Goal: Task Accomplishment & Management: Complete application form

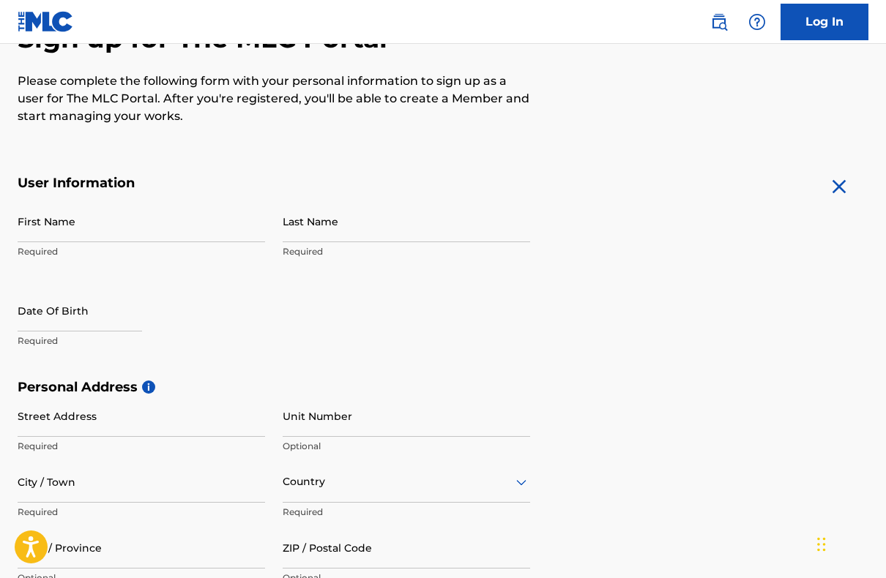
scroll to position [169, 0]
click at [187, 214] on input "First Name" at bounding box center [141, 221] width 247 height 42
type input "US"
type input "4046921458"
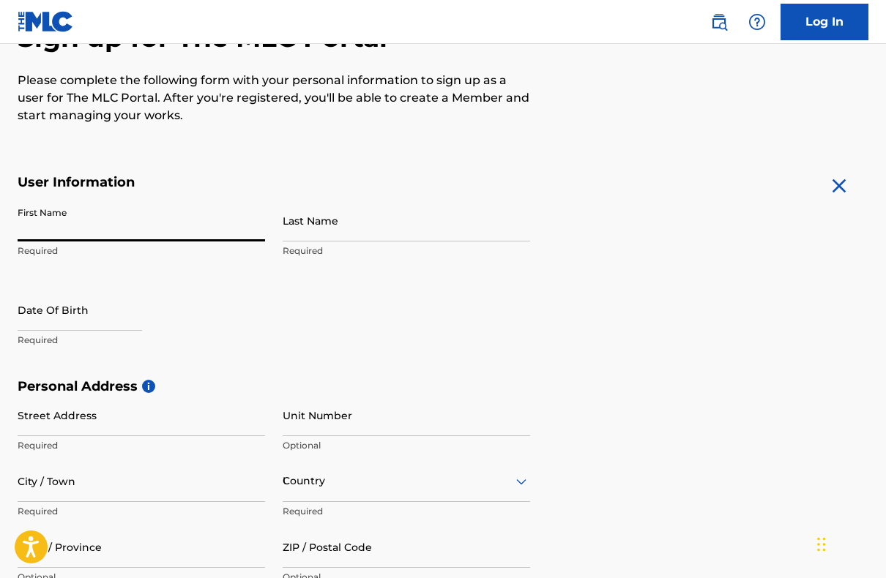
type input "4046921458"
type input "[GEOGRAPHIC_DATA]"
type input "Cook"
type input "[STREET_ADDRESS]"
type input "[PERSON_NAME]"
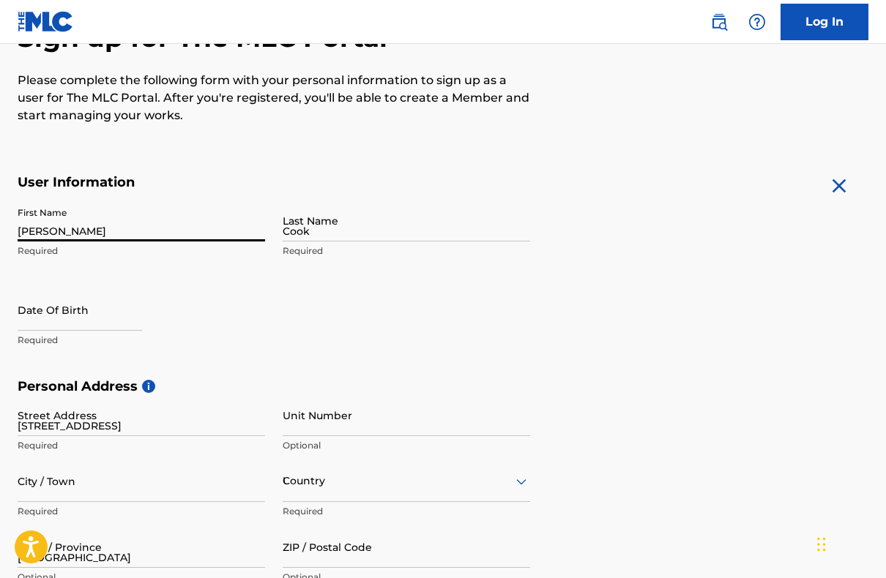
type input "[EMAIL_ADDRESS][DOMAIN_NAME]"
type input "Round Rock"
type input "78681"
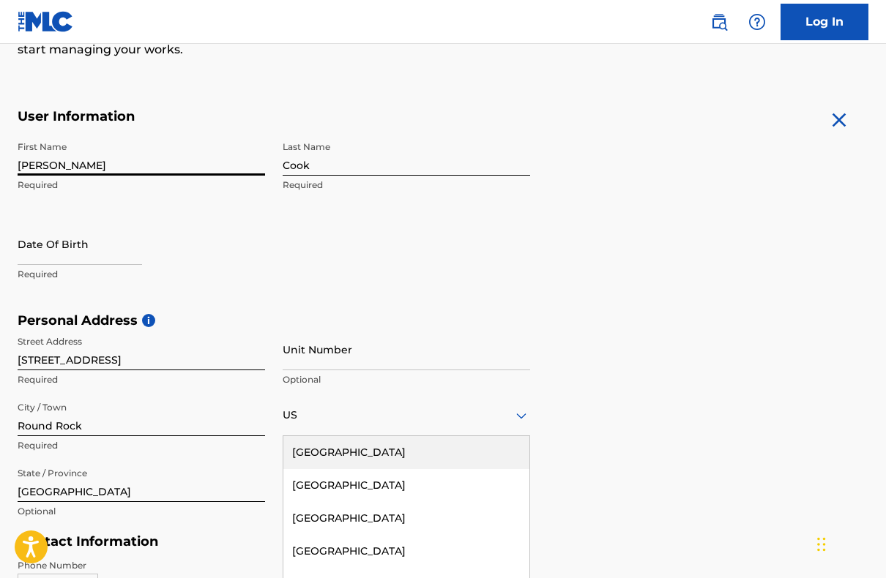
scroll to position [255, 0]
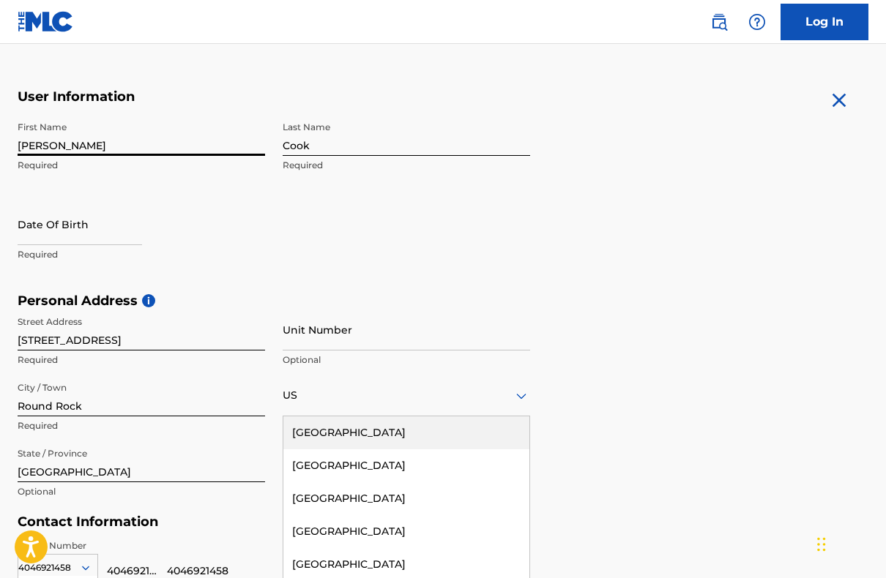
click at [114, 335] on input "[STREET_ADDRESS]" at bounding box center [141, 330] width 247 height 42
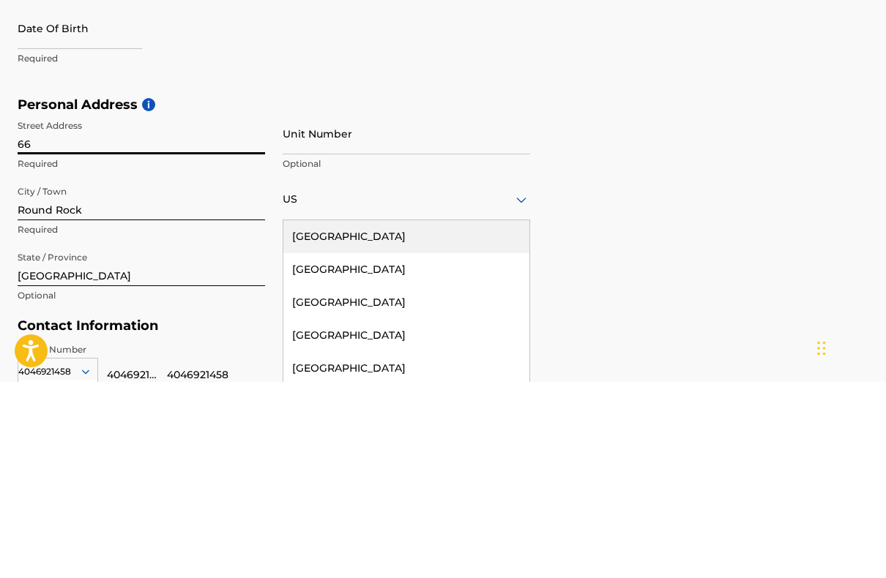
type input "6"
type input "[STREET_ADDRESS]"
click at [429, 309] on input "Unit Number" at bounding box center [406, 330] width 247 height 42
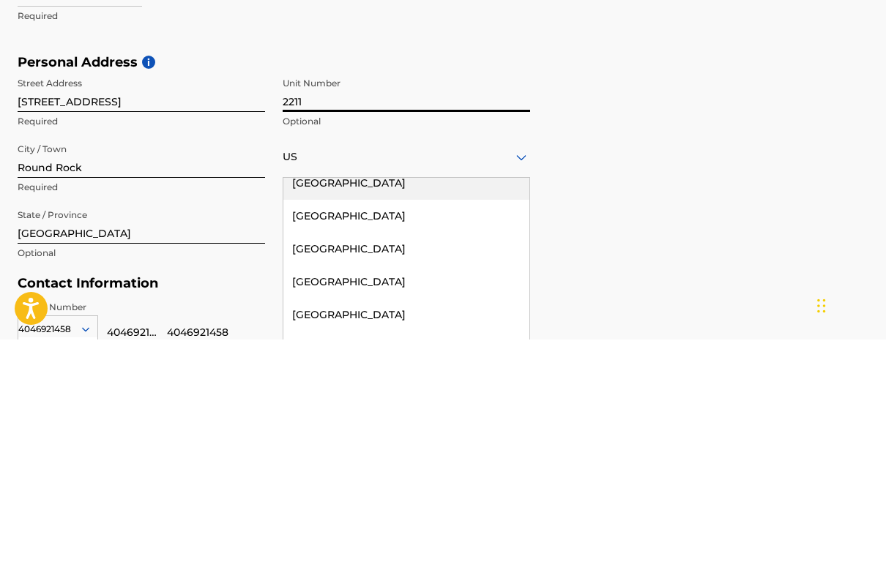
scroll to position [11, 0]
type input "2211"
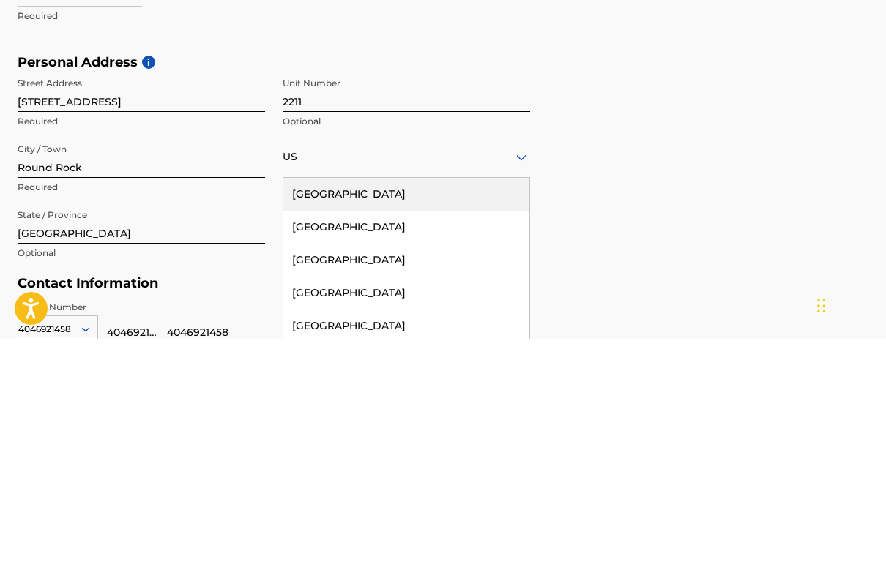
scroll to position [493, 0]
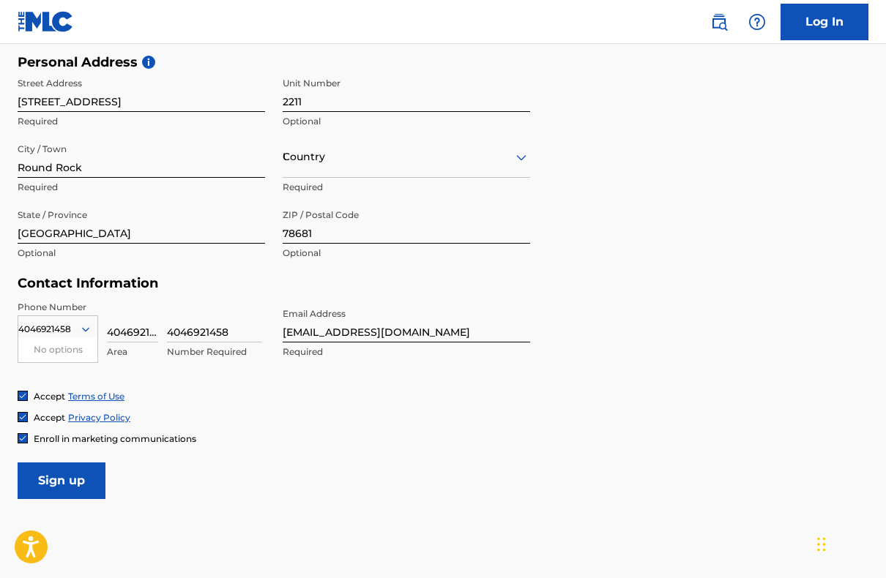
click at [527, 151] on icon at bounding box center [521, 158] width 18 height 18
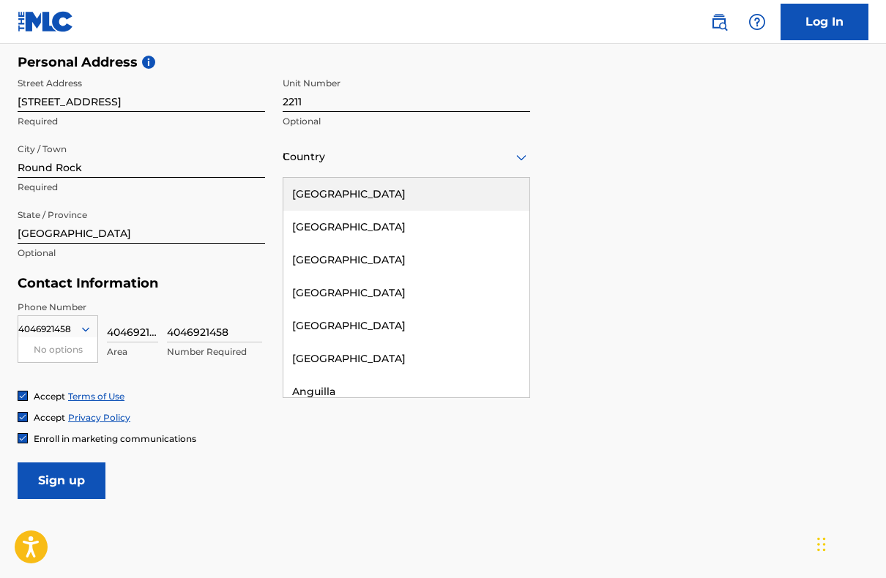
click at [384, 193] on div "[GEOGRAPHIC_DATA]" at bounding box center [406, 194] width 246 height 33
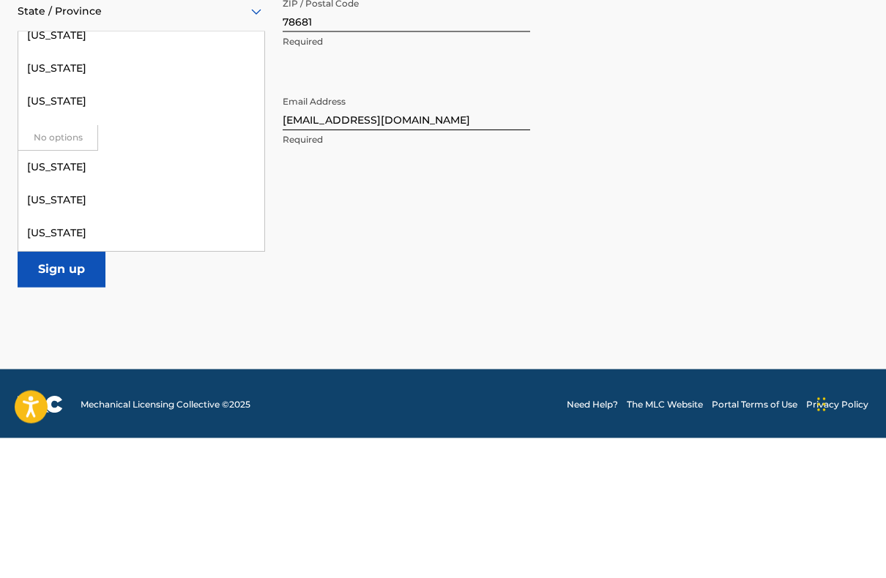
scroll to position [1433, 0]
click at [118, 320] on div "[US_STATE]" at bounding box center [141, 336] width 246 height 33
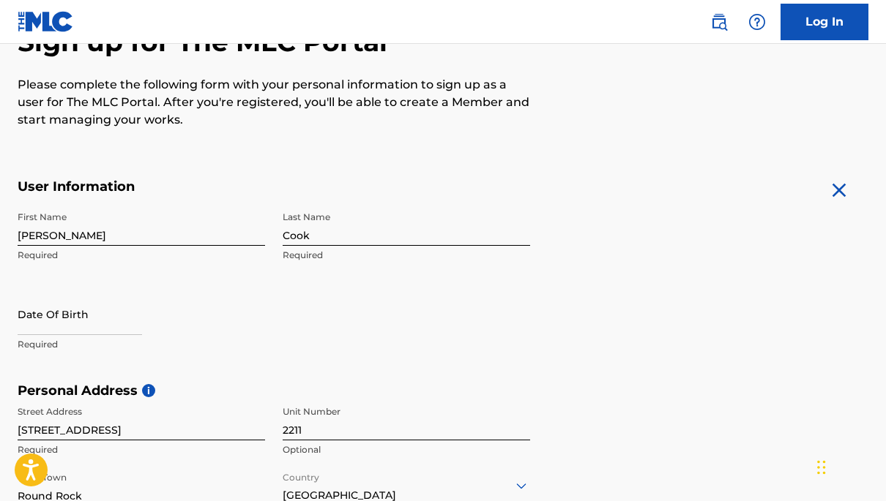
scroll to position [162, 0]
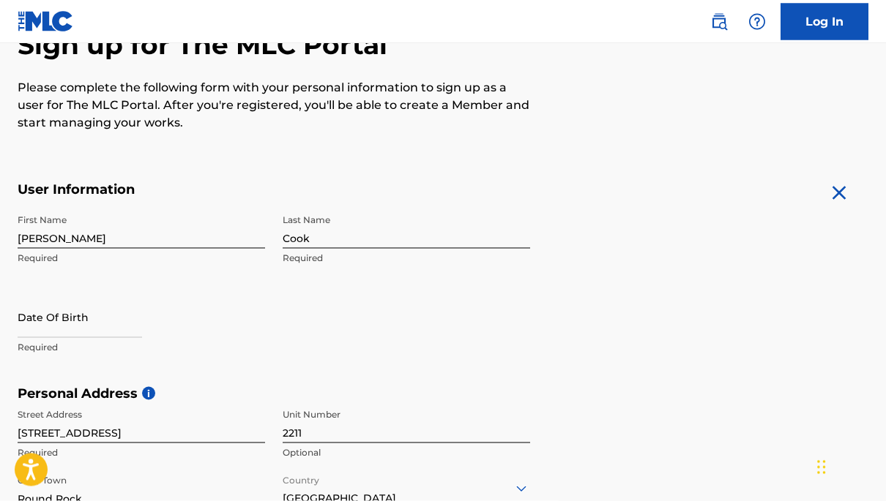
click at [105, 321] on input "text" at bounding box center [80, 317] width 124 height 42
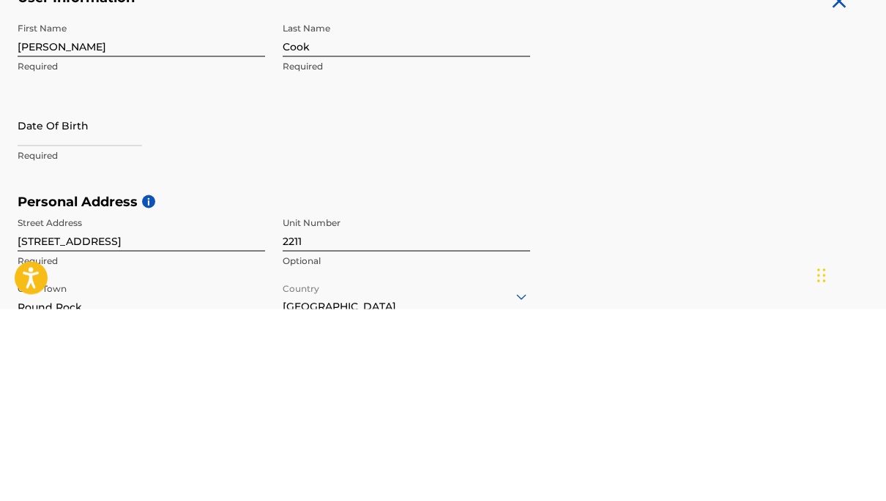
select select "8"
select select "2025"
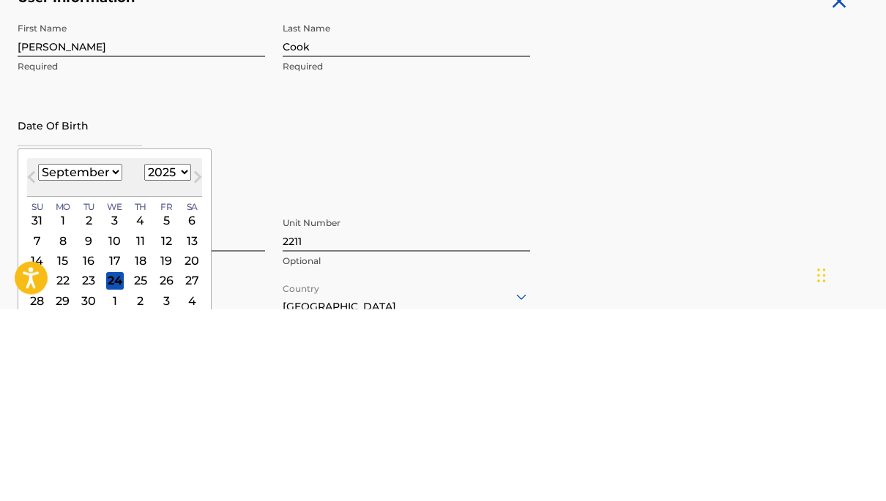
click at [100, 356] on select "January February March April May June July August September October November De…" at bounding box center [80, 364] width 84 height 17
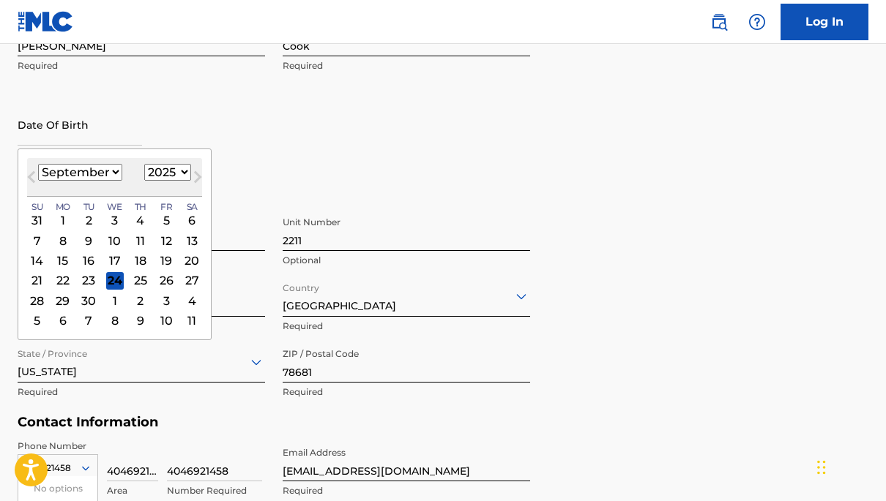
click at [111, 179] on select "January February March April May June July August September October November De…" at bounding box center [80, 172] width 84 height 17
select select "2"
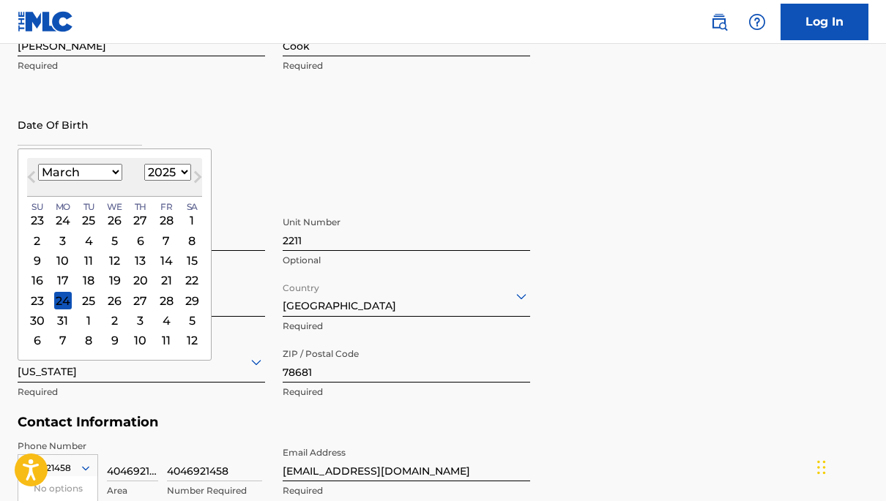
click at [189, 176] on select "1899 1900 1901 1902 1903 1904 1905 1906 1907 1908 1909 1910 1911 1912 1913 1914…" at bounding box center [167, 172] width 47 height 17
select select "1978"
click at [149, 221] on div "2" at bounding box center [141, 221] width 18 height 18
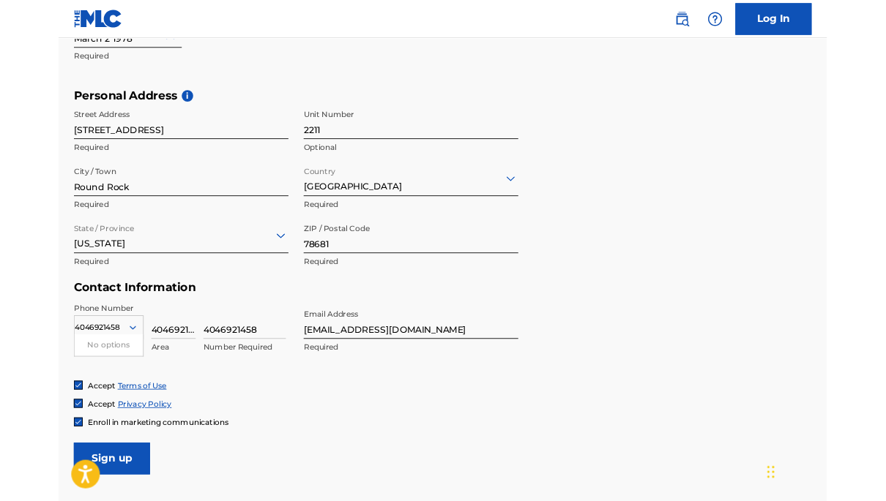
scroll to position [565, 0]
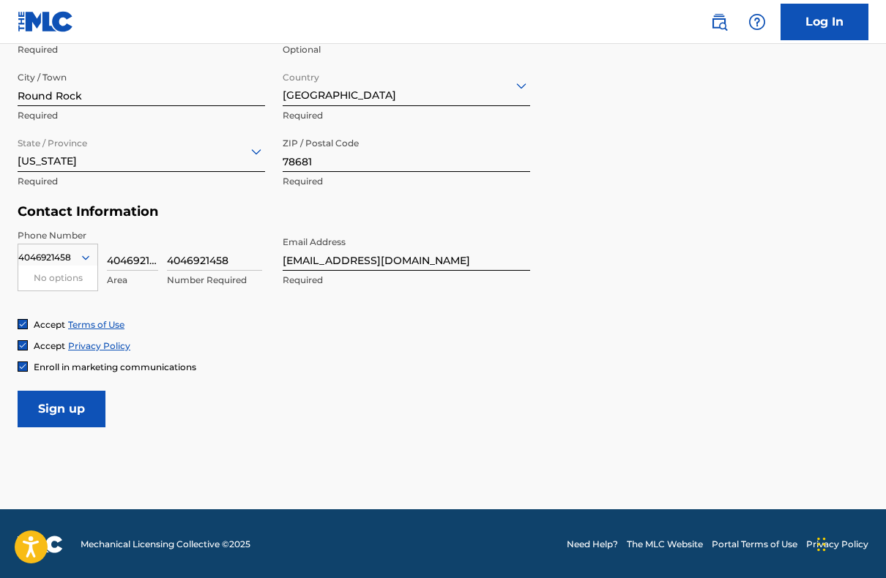
click at [72, 404] on input "Sign up" at bounding box center [62, 409] width 88 height 37
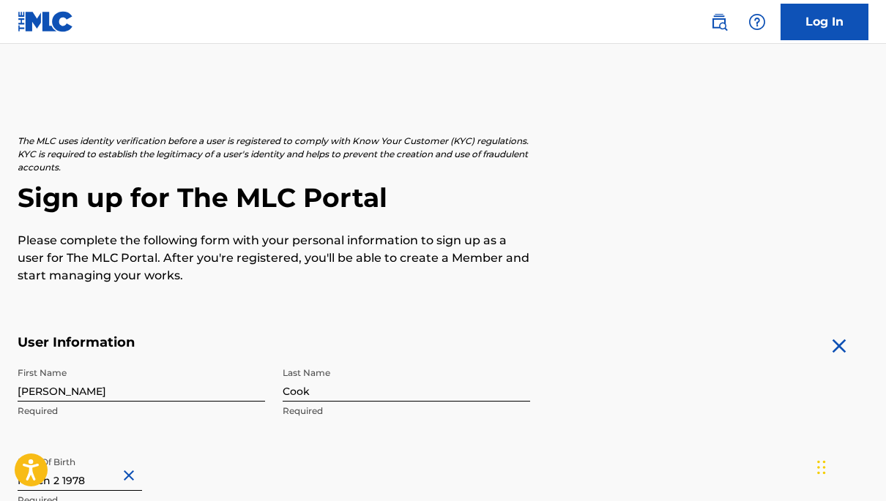
scroll to position [0, 0]
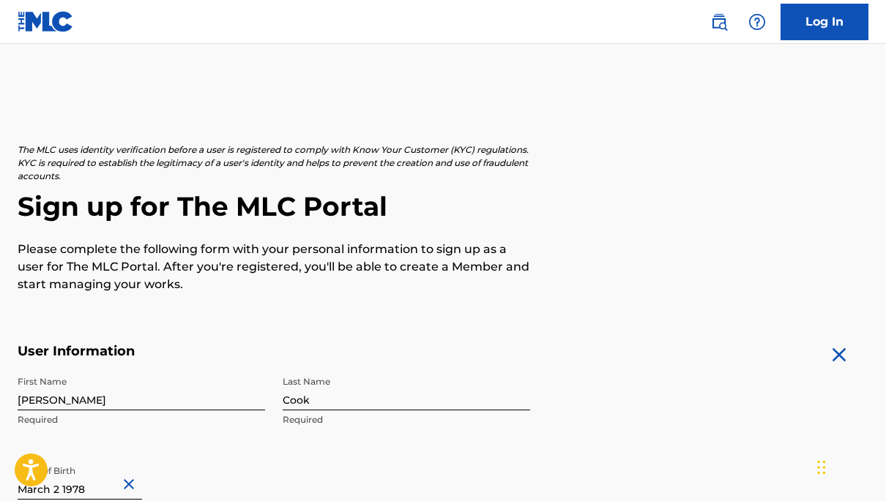
click at [827, 23] on link "Log In" at bounding box center [824, 22] width 88 height 37
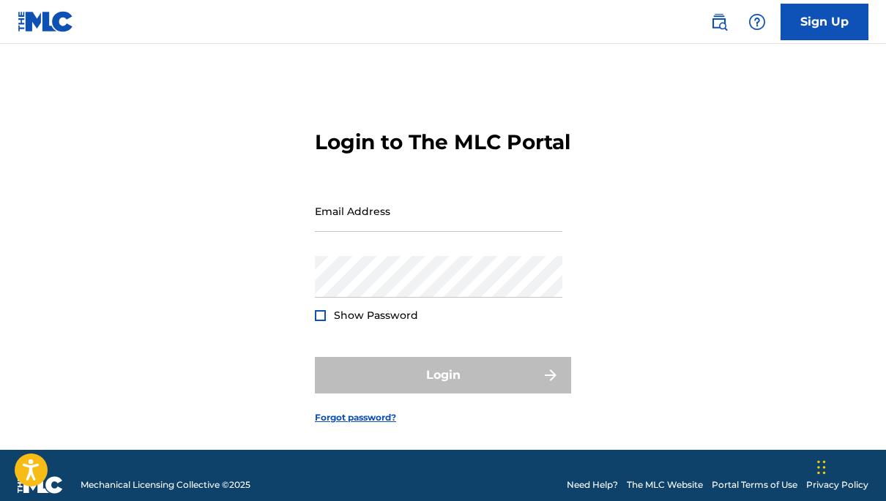
click at [435, 232] on input "Email Address" at bounding box center [438, 211] width 247 height 42
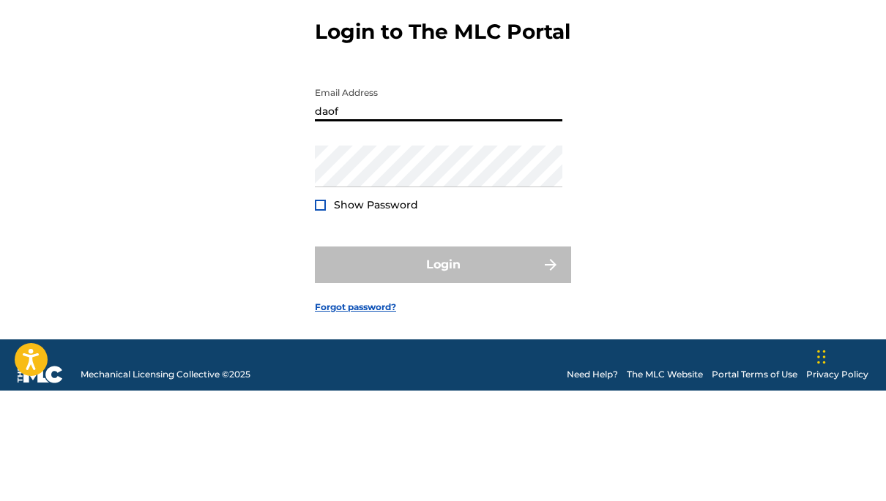
type input "daoff"
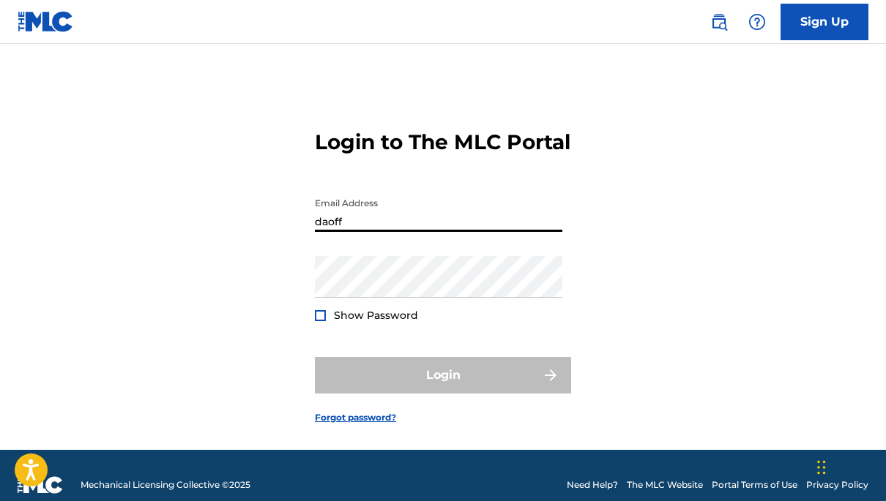
click at [833, 18] on link "Sign Up" at bounding box center [824, 22] width 88 height 37
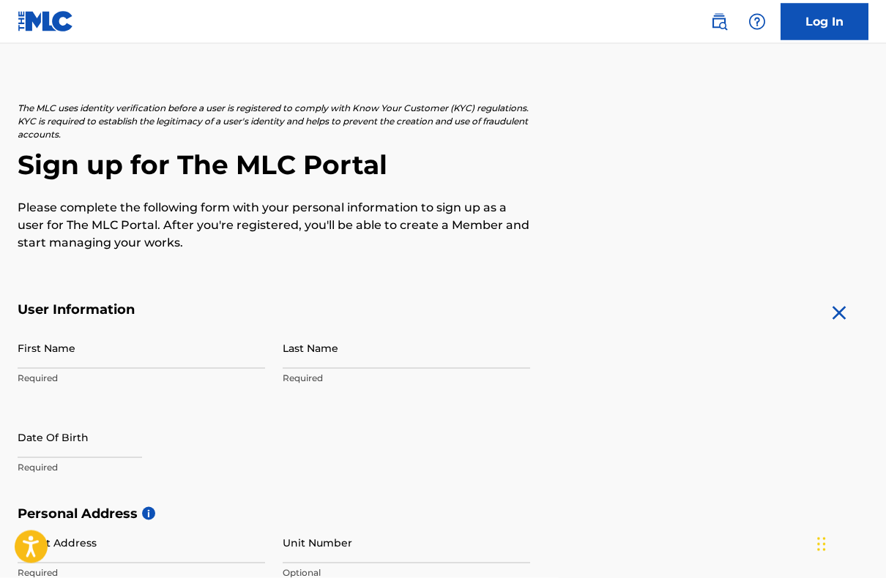
click at [124, 337] on input "First Name" at bounding box center [141, 348] width 247 height 42
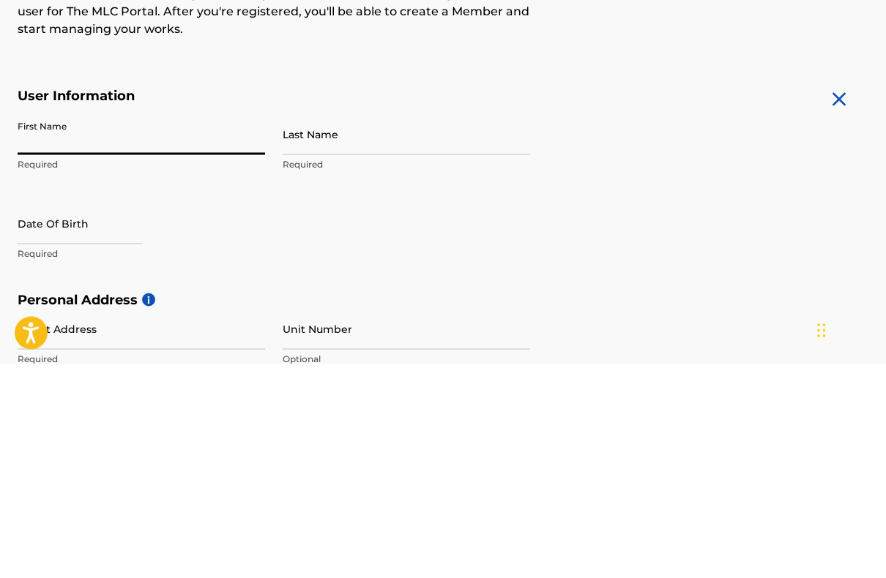
click at [173, 327] on input "First Name" at bounding box center [141, 348] width 247 height 42
type input "[PERSON_NAME]"
